Goal: Communication & Community: Share content

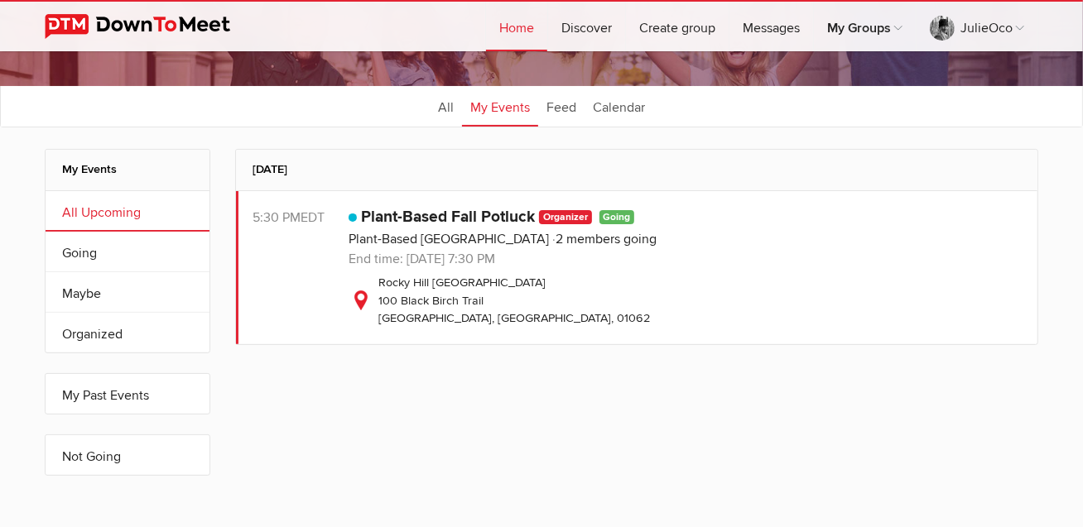
scroll to position [163, 0]
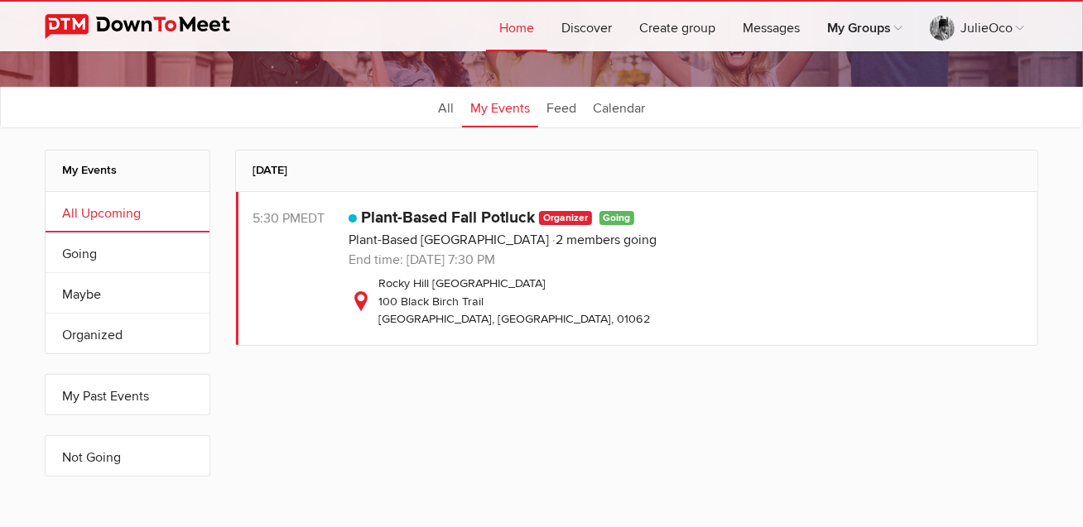
click at [111, 213] on link "All Upcoming" at bounding box center [128, 212] width 164 height 40
click at [142, 241] on link "Going" at bounding box center [128, 253] width 164 height 40
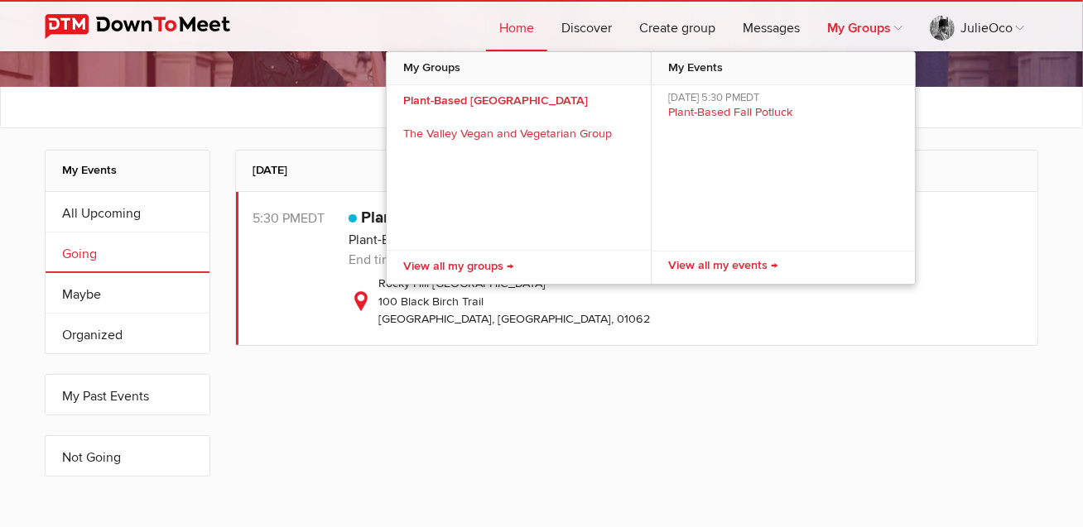
click at [860, 17] on link "My Groups" at bounding box center [865, 27] width 102 height 50
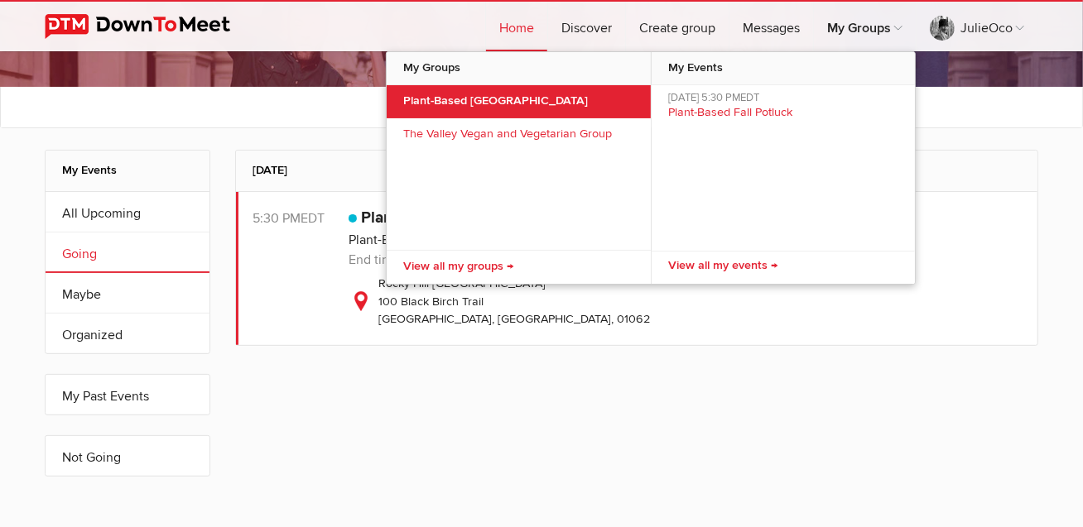
click at [485, 94] on link "Plant-Based [GEOGRAPHIC_DATA]" at bounding box center [519, 101] width 264 height 33
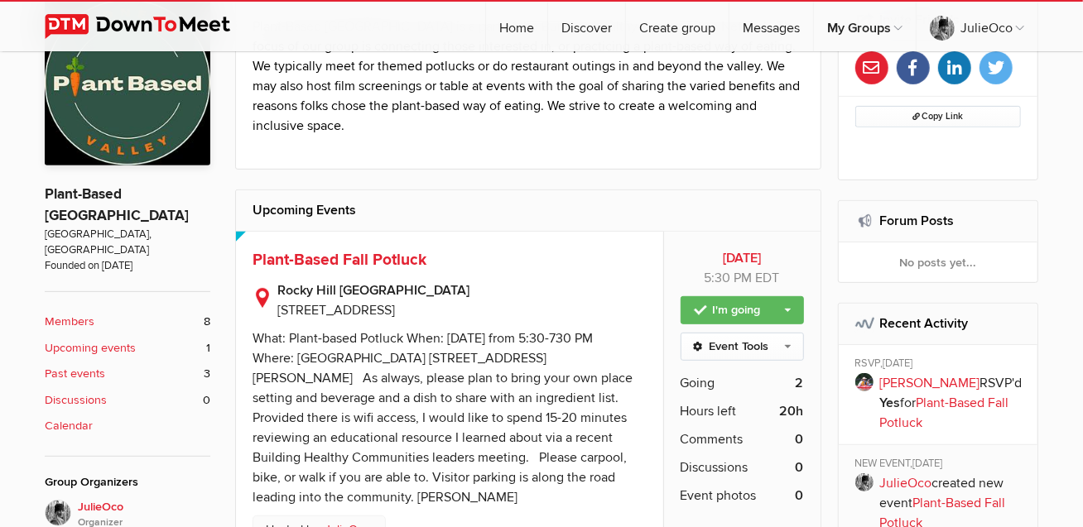
scroll to position [399, 0]
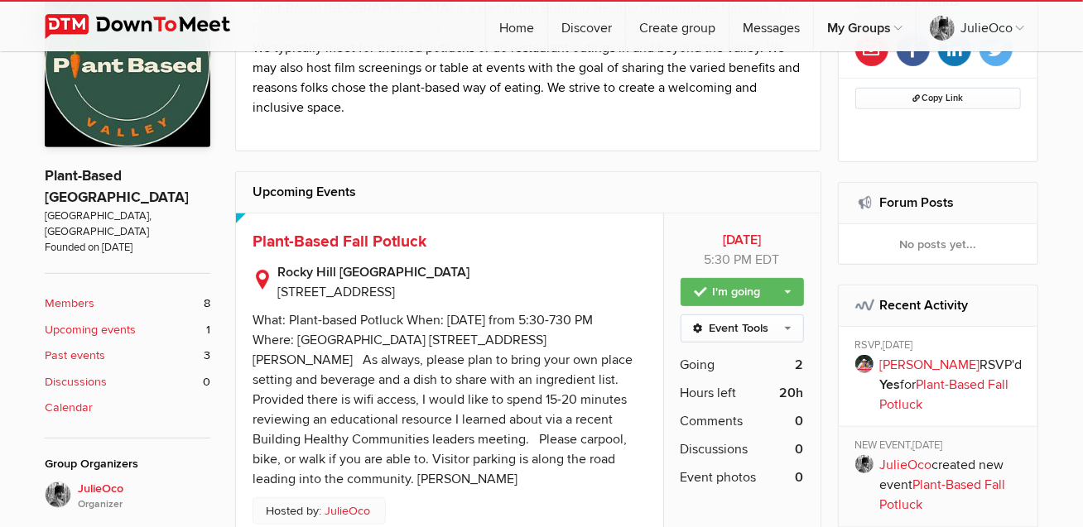
click at [71, 295] on b "Members" at bounding box center [70, 304] width 50 height 18
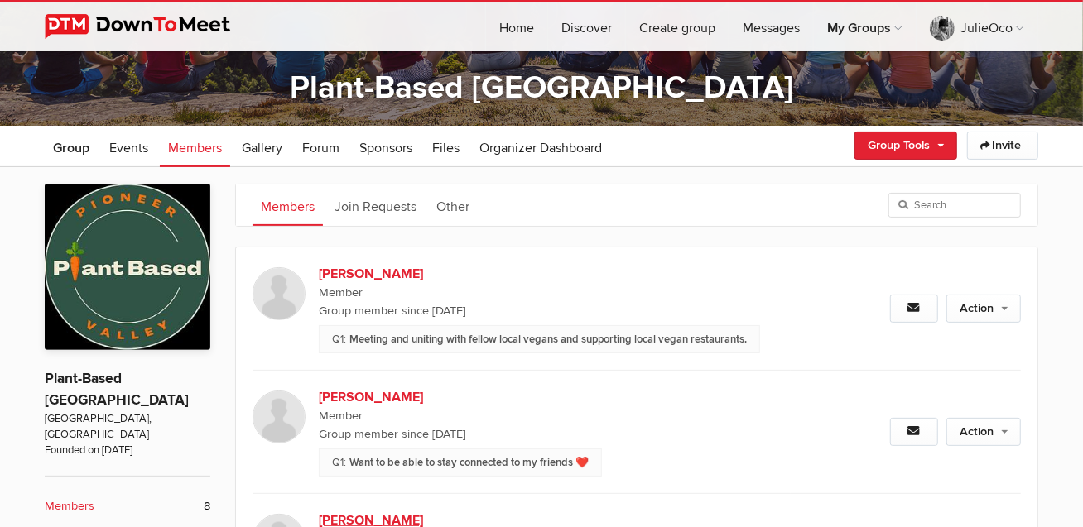
scroll to position [492, 0]
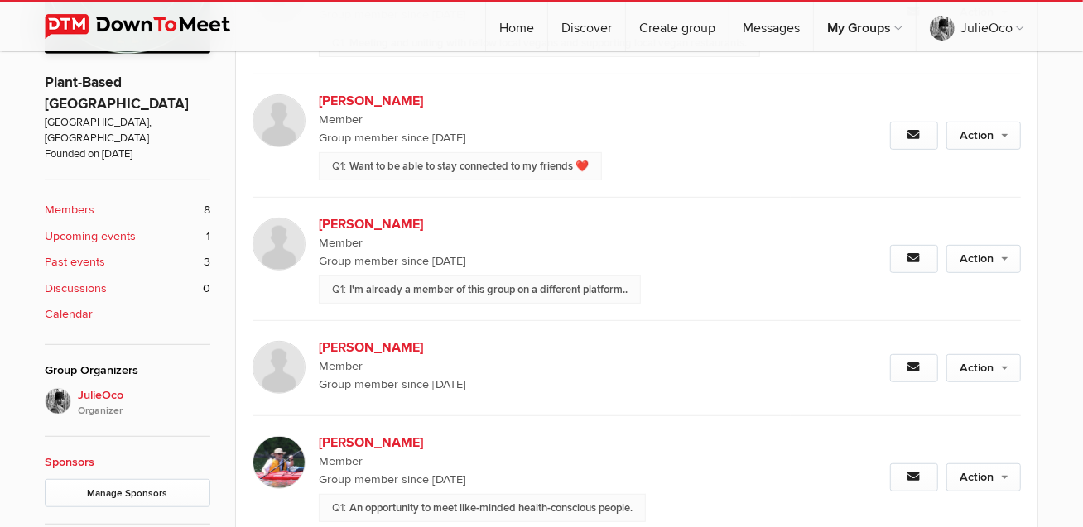
click at [90, 228] on b "Upcoming events" at bounding box center [90, 237] width 91 height 18
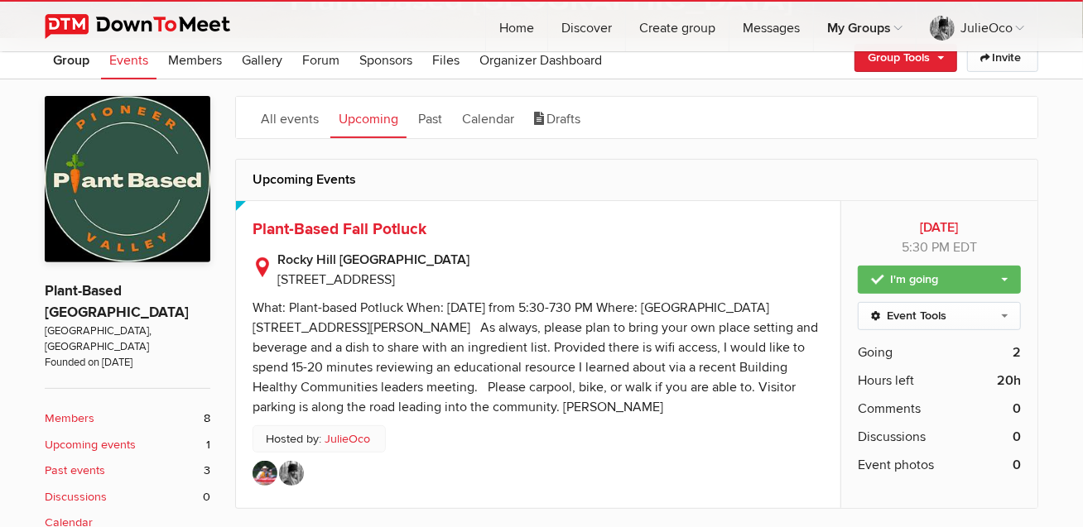
scroll to position [285, 0]
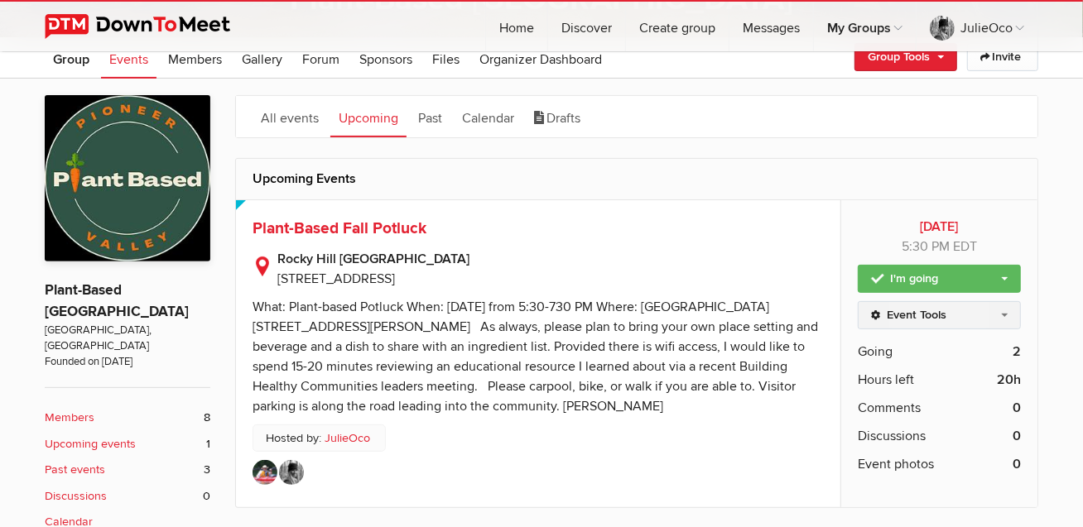
click at [960, 317] on link "Event Tools" at bounding box center [938, 315] width 163 height 28
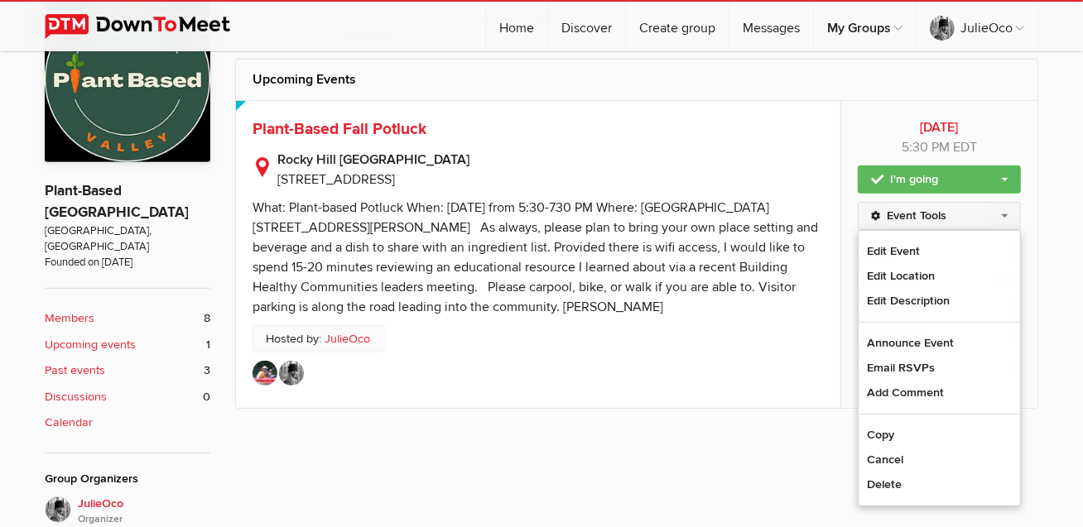
scroll to position [399, 0]
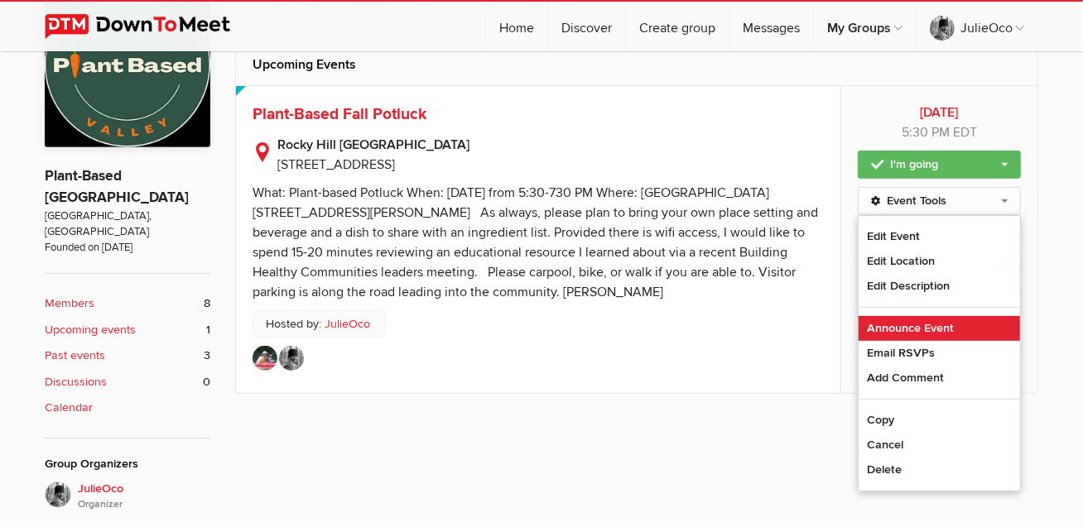
click at [949, 327] on link "Announce Event" at bounding box center [938, 328] width 161 height 25
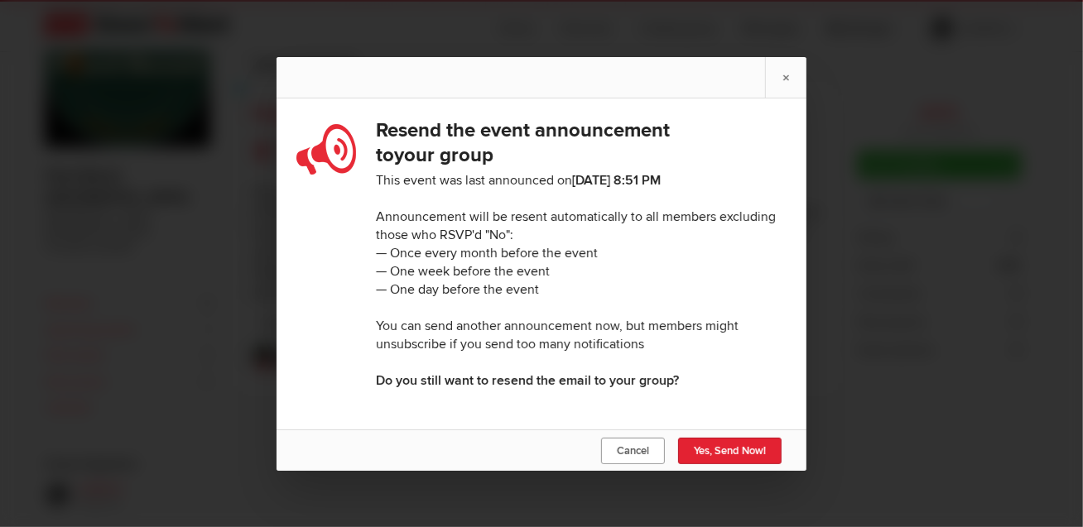
click at [646, 456] on span "Cancel" at bounding box center [633, 450] width 32 height 13
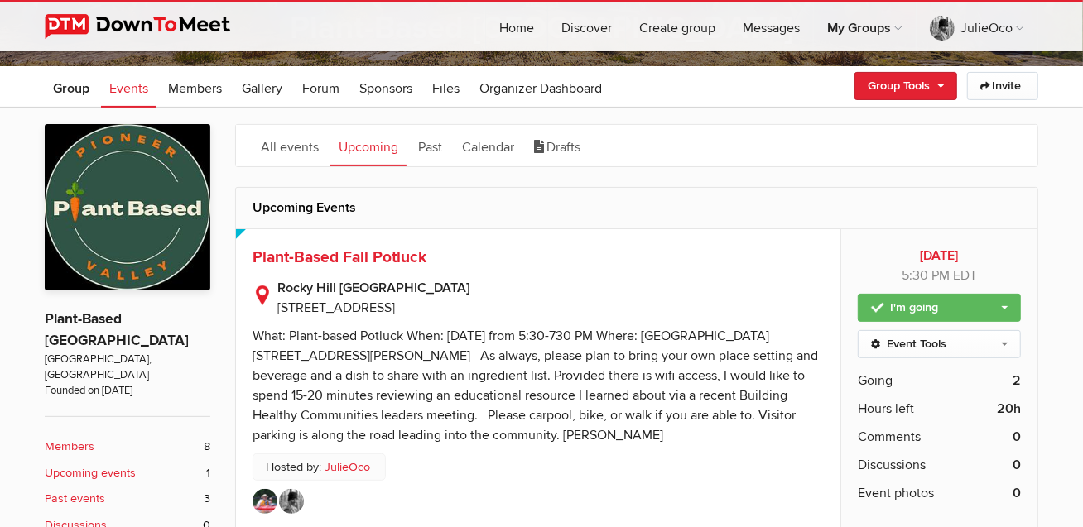
scroll to position [0, 0]
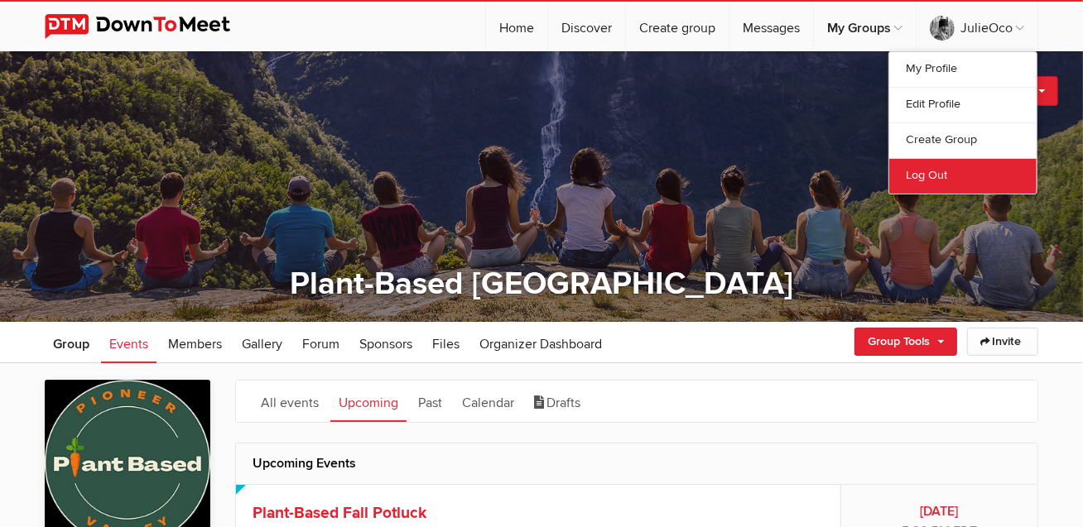
click at [959, 174] on link "Log Out" at bounding box center [962, 176] width 147 height 36
